Goal: Transaction & Acquisition: Purchase product/service

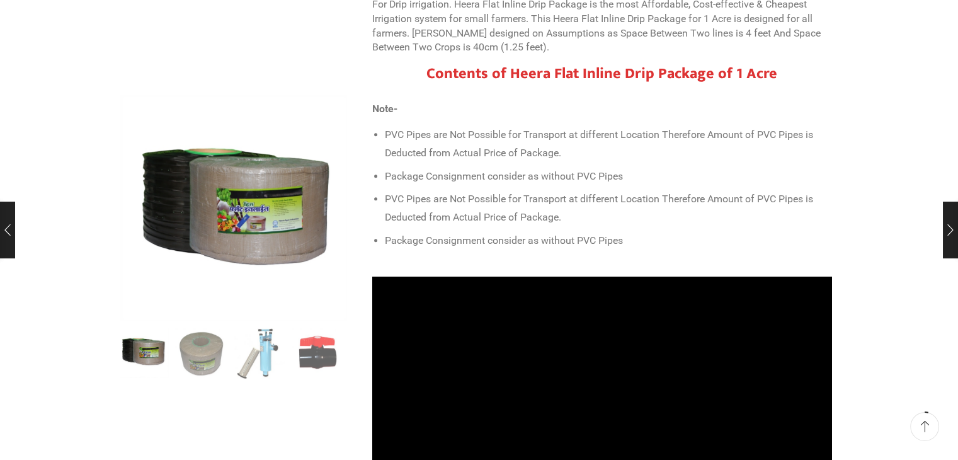
scroll to position [504, 0]
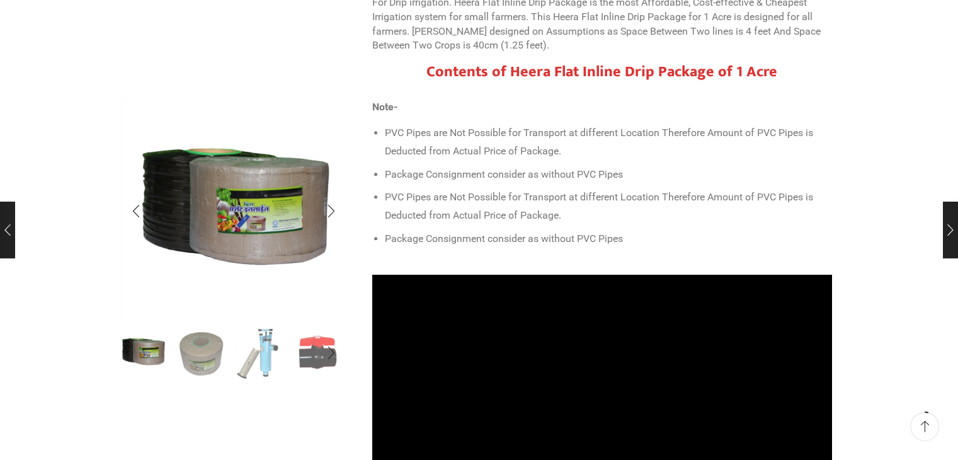
click at [155, 349] on img "1 / 10" at bounding box center [143, 352] width 52 height 52
click at [205, 353] on img "2 / 10" at bounding box center [201, 352] width 52 height 52
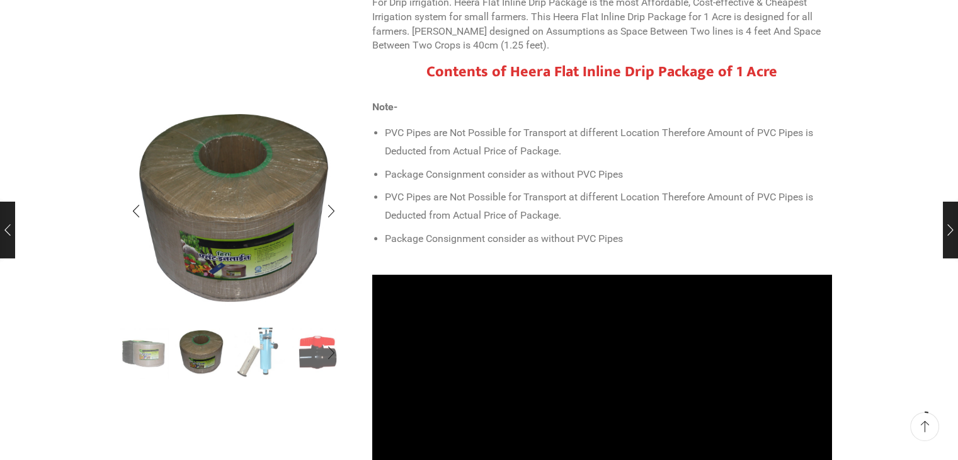
click at [270, 359] on img "3 / 10" at bounding box center [260, 352] width 52 height 52
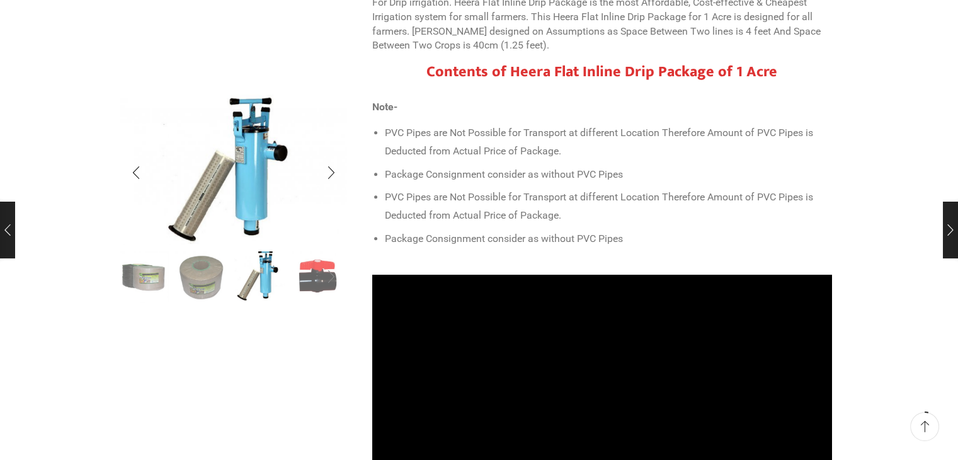
click at [318, 274] on div "Next slide" at bounding box center [332, 277] width 32 height 32
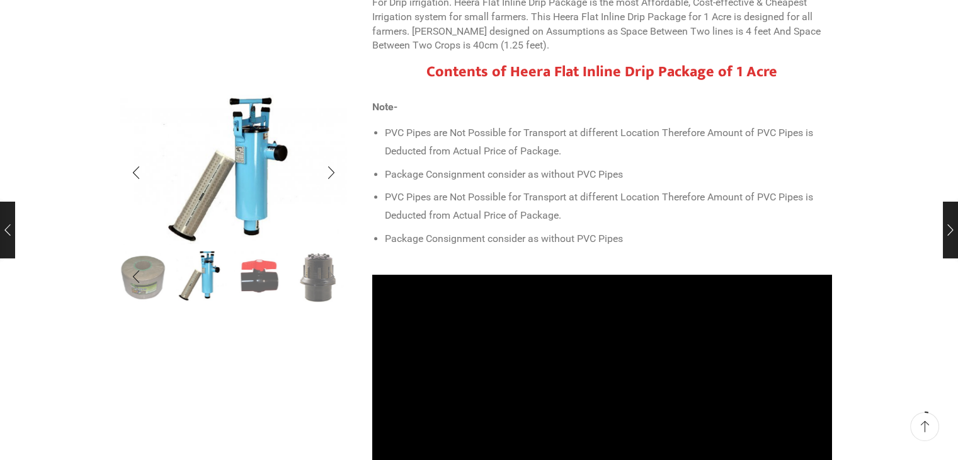
click at [318, 274] on div "Next slide" at bounding box center [332, 277] width 32 height 32
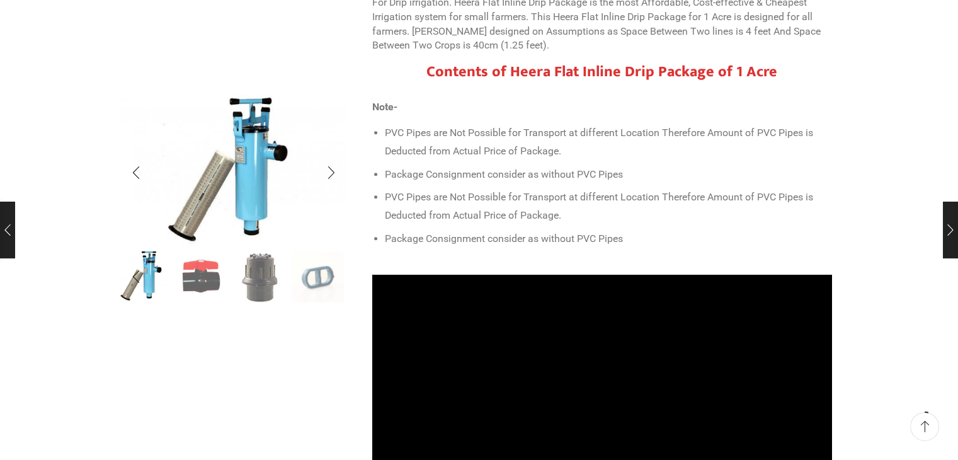
click at [318, 274] on div "Next slide" at bounding box center [332, 277] width 32 height 32
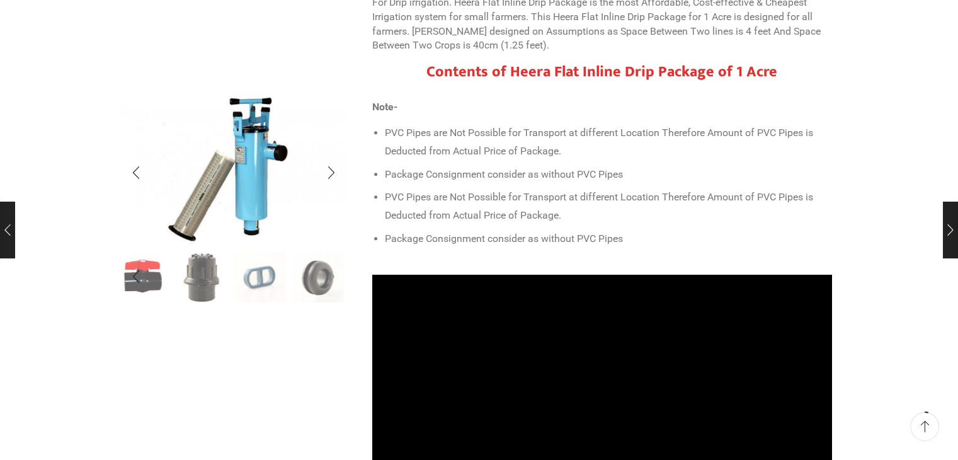
click at [318, 274] on div "Next slide" at bounding box center [332, 277] width 32 height 32
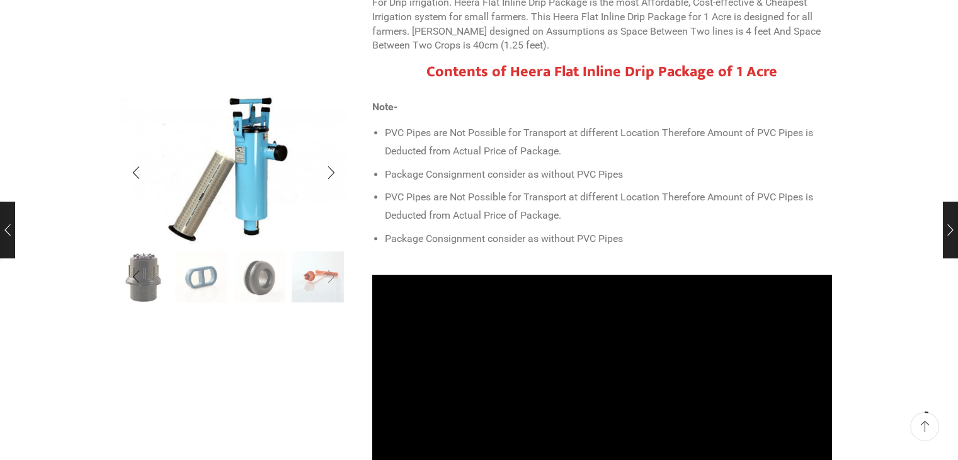
click at [318, 274] on div "Next slide" at bounding box center [332, 277] width 32 height 32
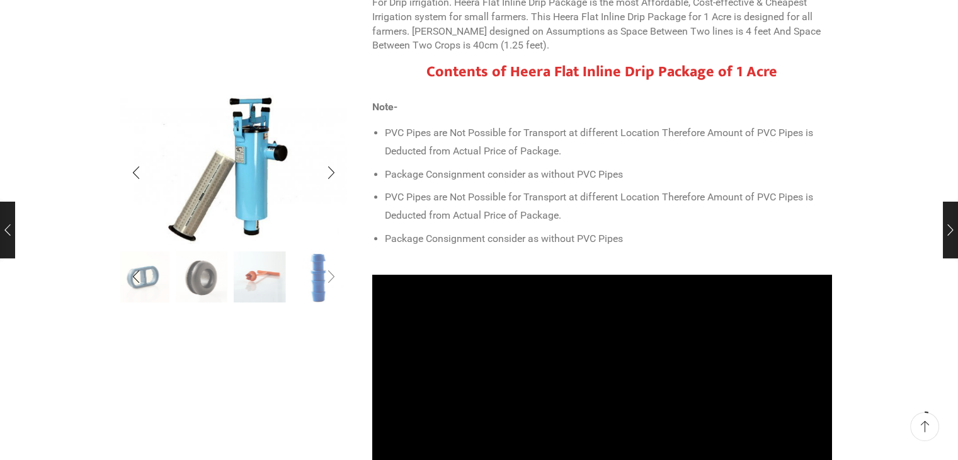
click at [331, 272] on div "Next slide" at bounding box center [332, 277] width 32 height 32
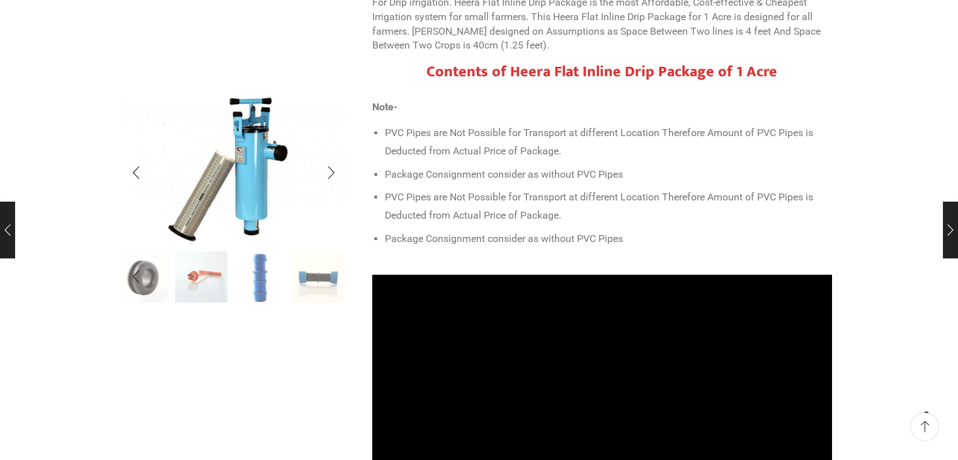
click at [331, 272] on img "10 / 10" at bounding box center [318, 277] width 52 height 52
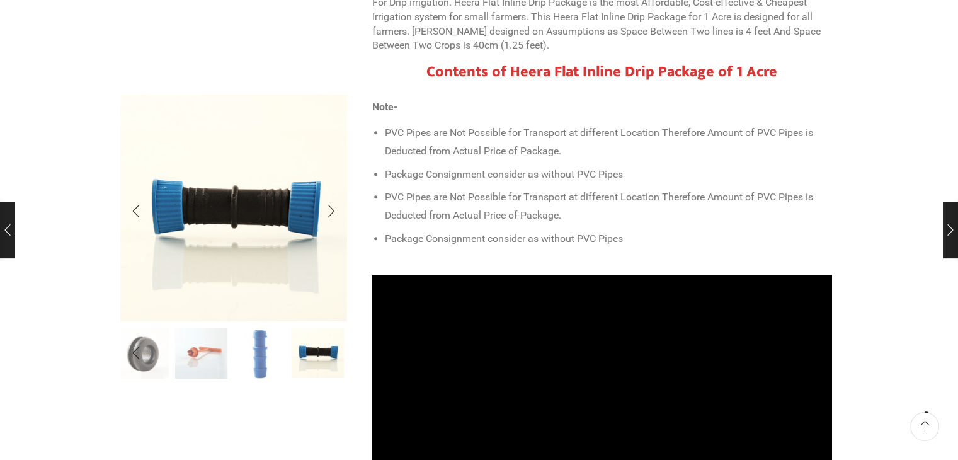
click at [329, 353] on img "10 / 10" at bounding box center [318, 352] width 52 height 52
click at [260, 355] on img "9 / 10" at bounding box center [260, 352] width 52 height 52
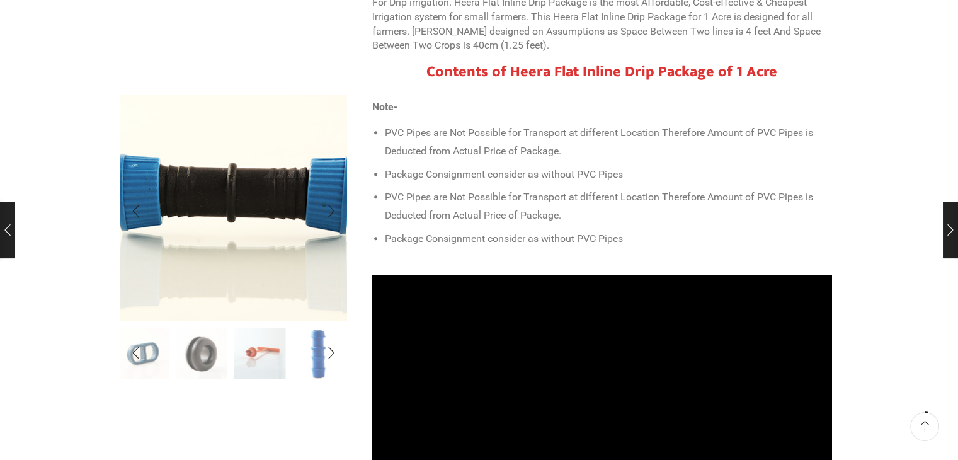
click at [241, 243] on img "10 / 10" at bounding box center [230, 194] width 315 height 315
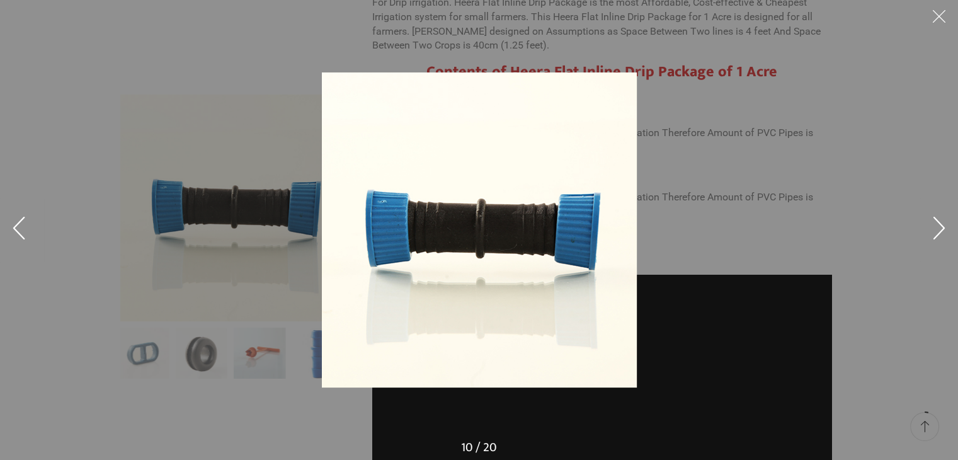
click at [939, 13] on button at bounding box center [940, 19] width 38 height 38
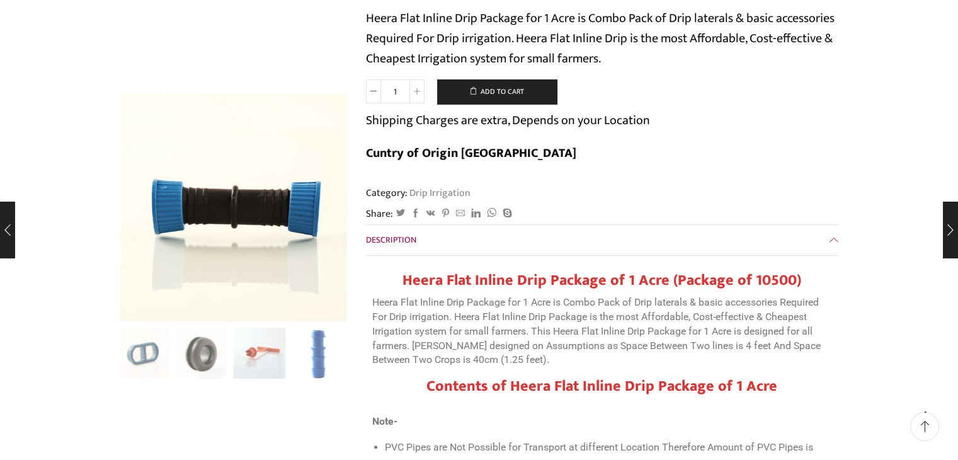
scroll to position [189, 0]
